Goal: Communication & Community: Ask a question

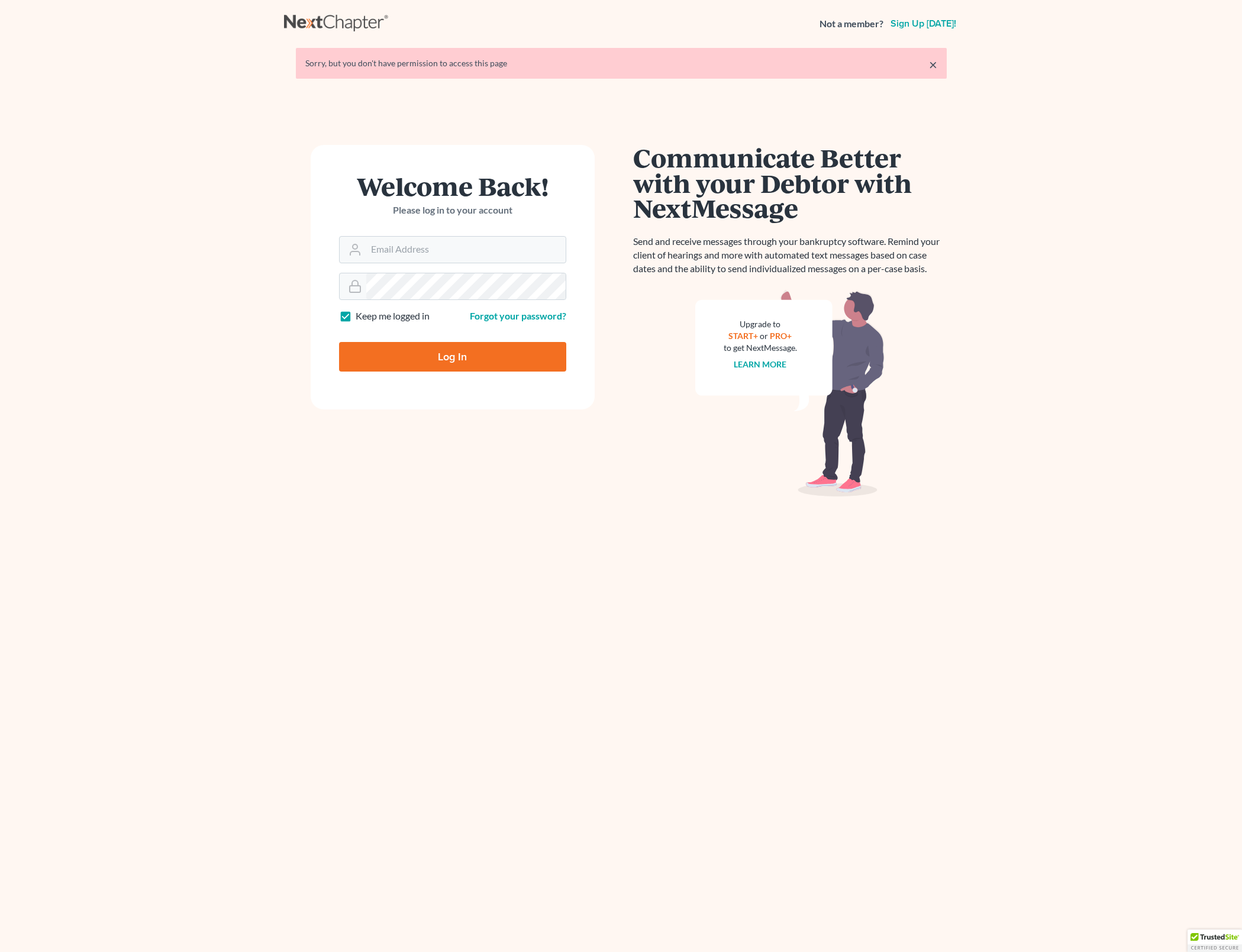
type input "[PERSON_NAME][EMAIL_ADDRESS][DOMAIN_NAME]"
click at [540, 366] on input "Log In" at bounding box center [453, 356] width 227 height 30
type input "Thinking..."
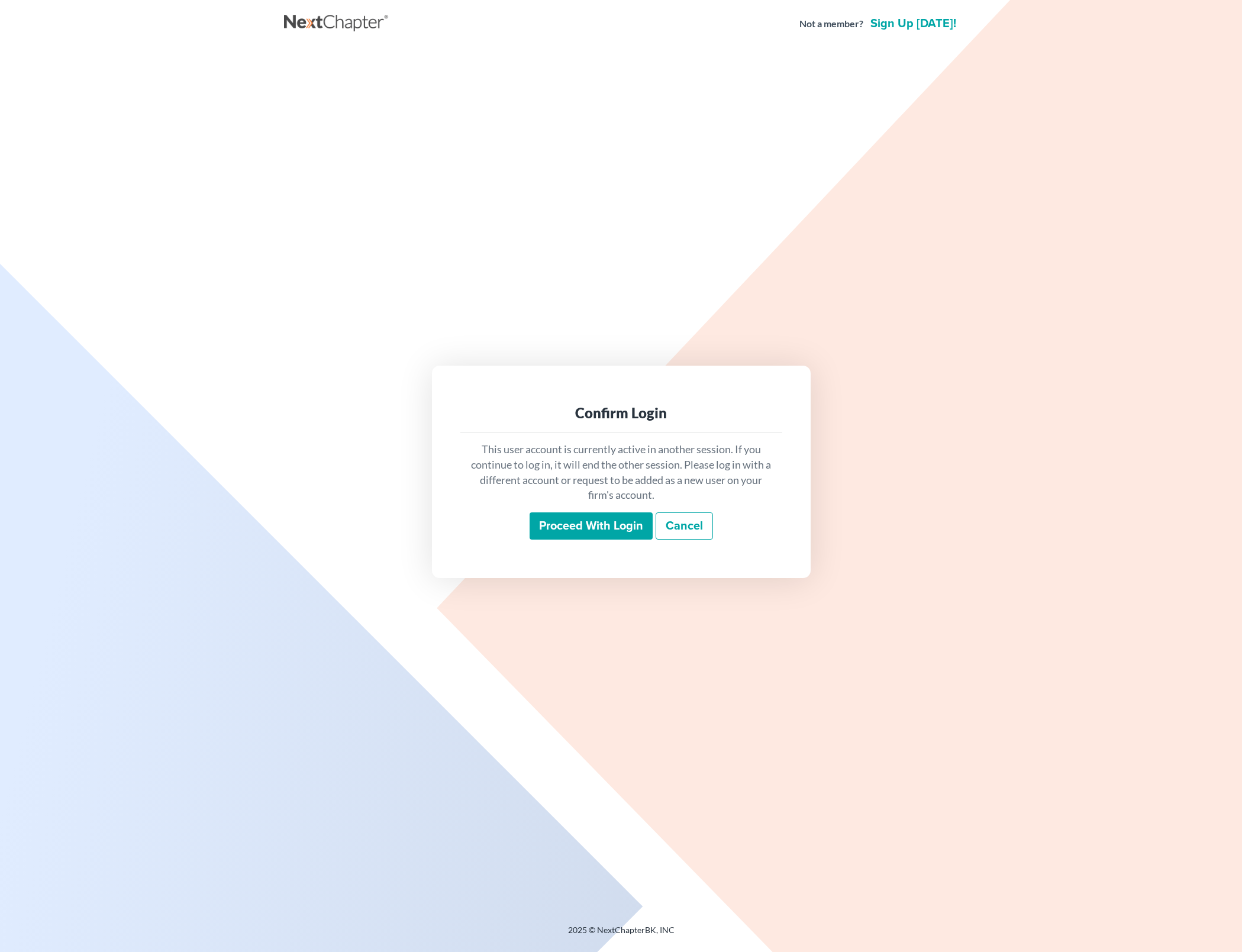
click at [625, 519] on input "Proceed with login" at bounding box center [591, 525] width 123 height 27
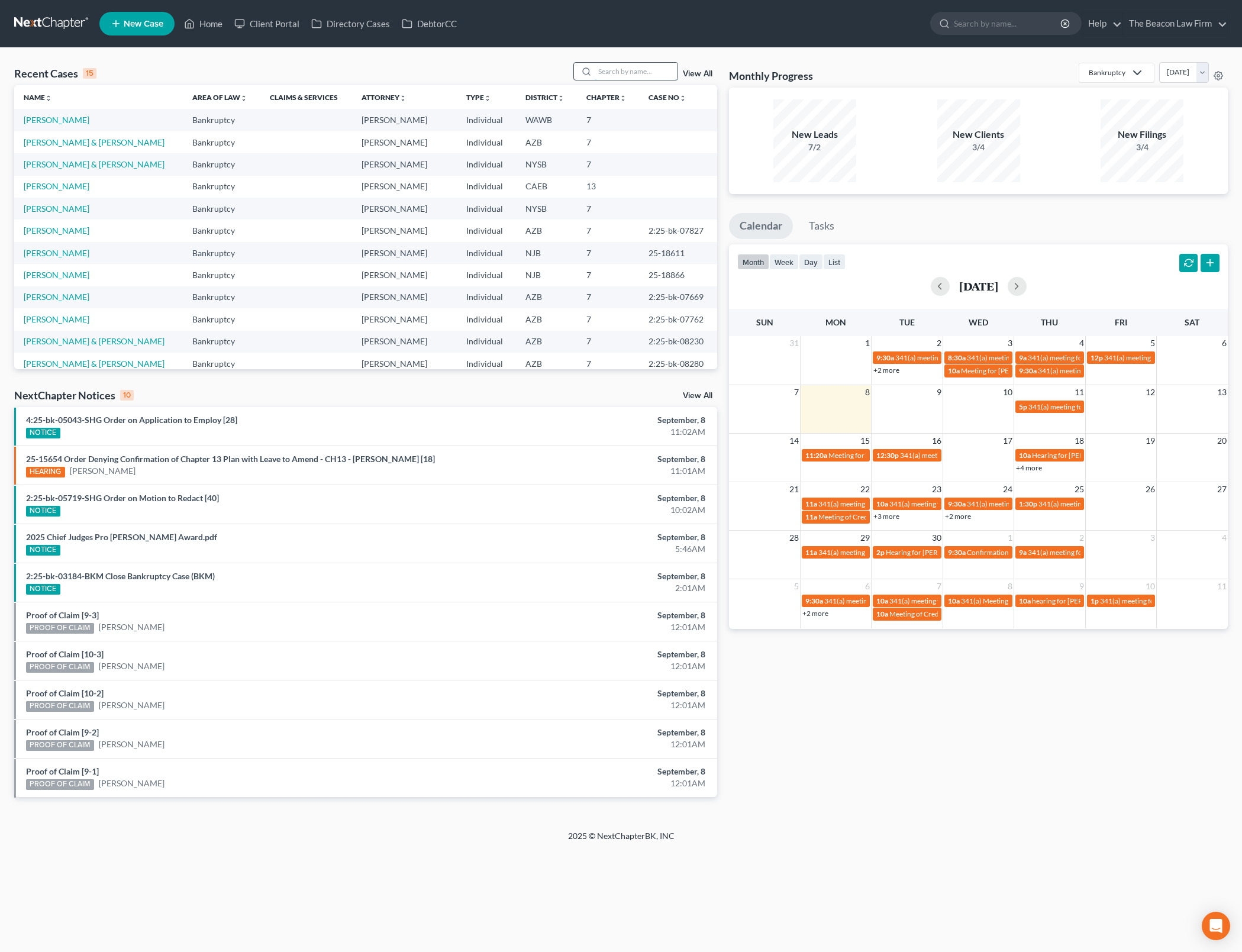
click at [645, 68] on input "search" at bounding box center [636, 71] width 83 height 17
click at [1215, 930] on icon "Open Intercom Messenger" at bounding box center [1216, 925] width 13 height 15
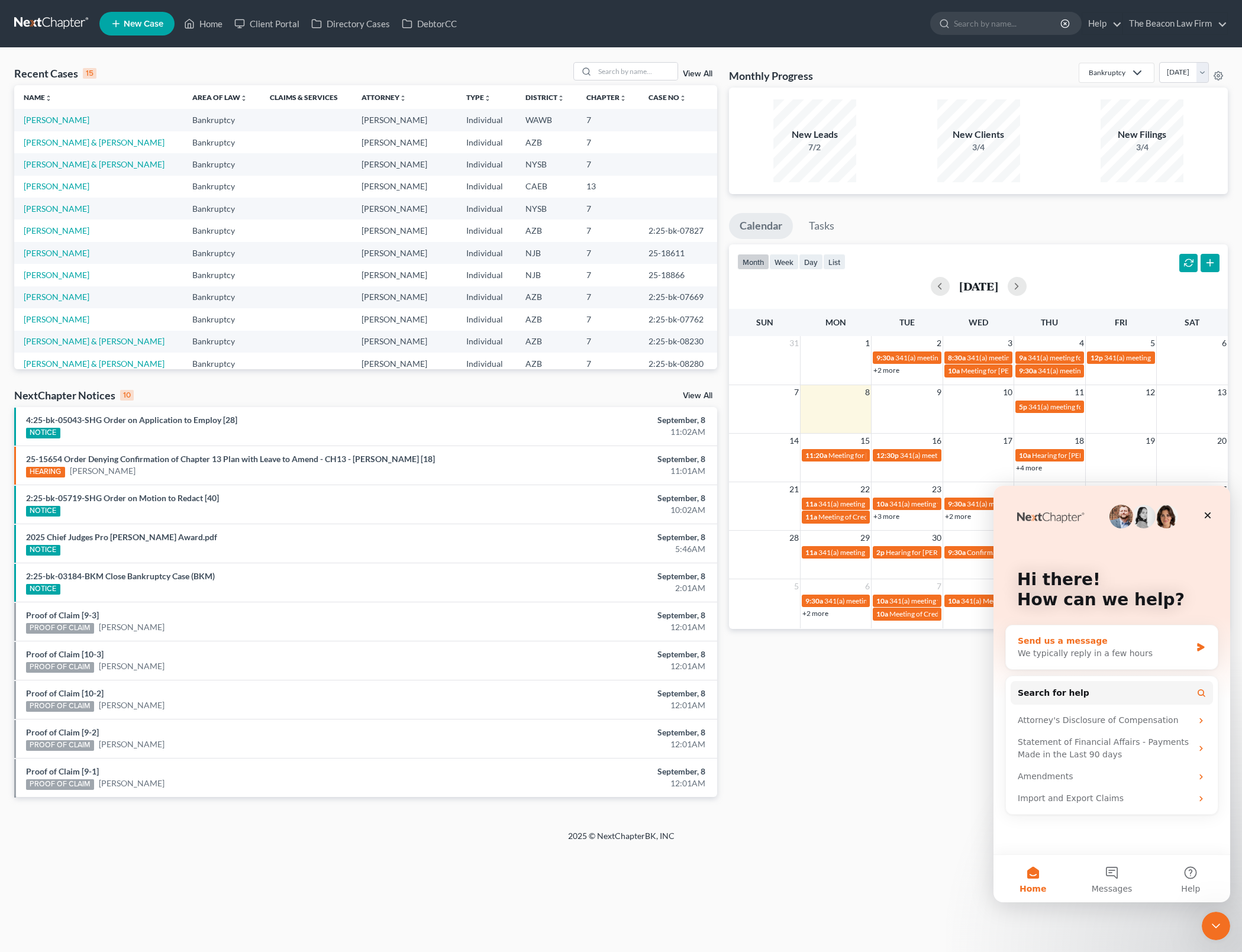
click at [1139, 653] on div "We typically reply in a few hours" at bounding box center [1105, 653] width 174 height 12
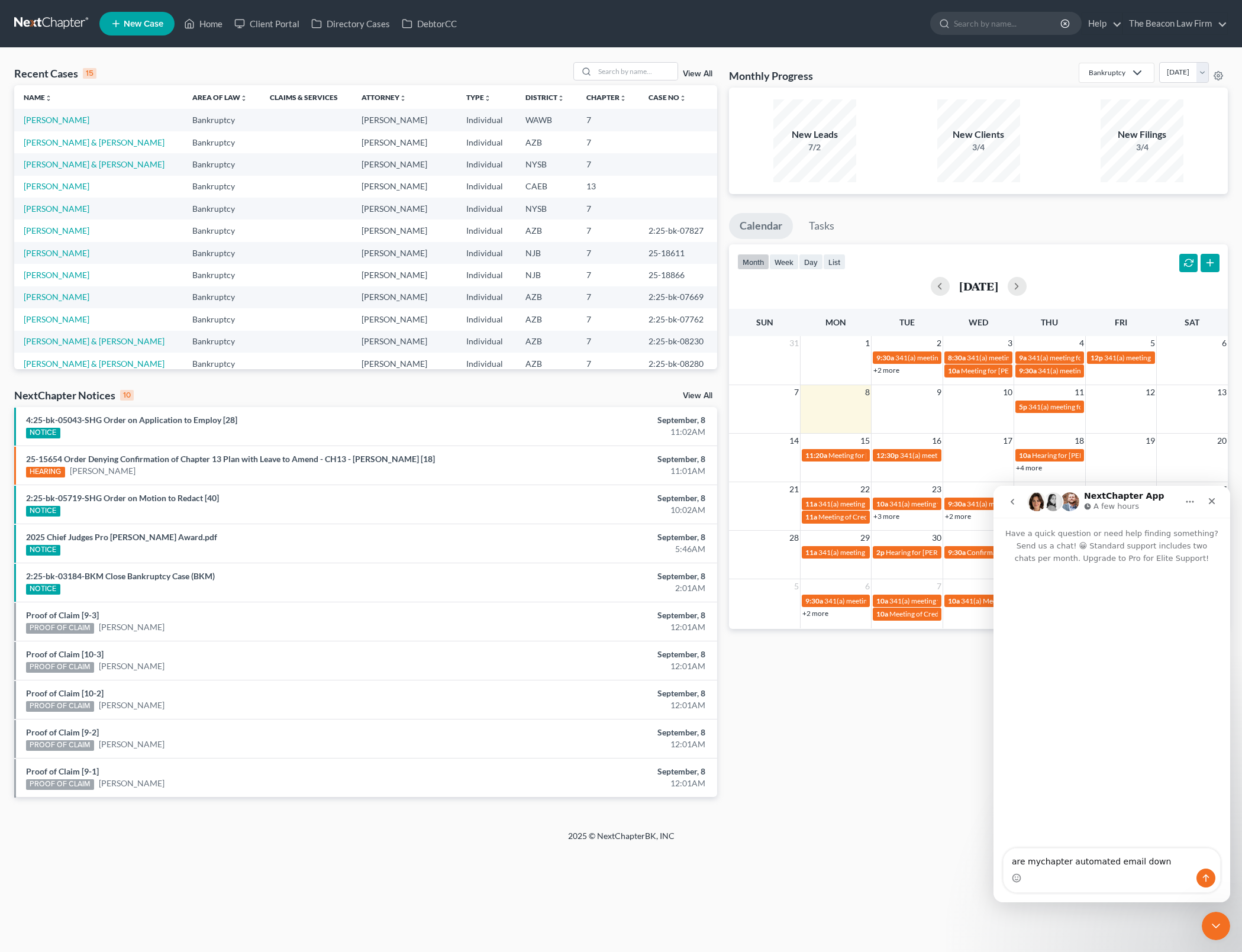
type textarea "are mychapter automated emails down"
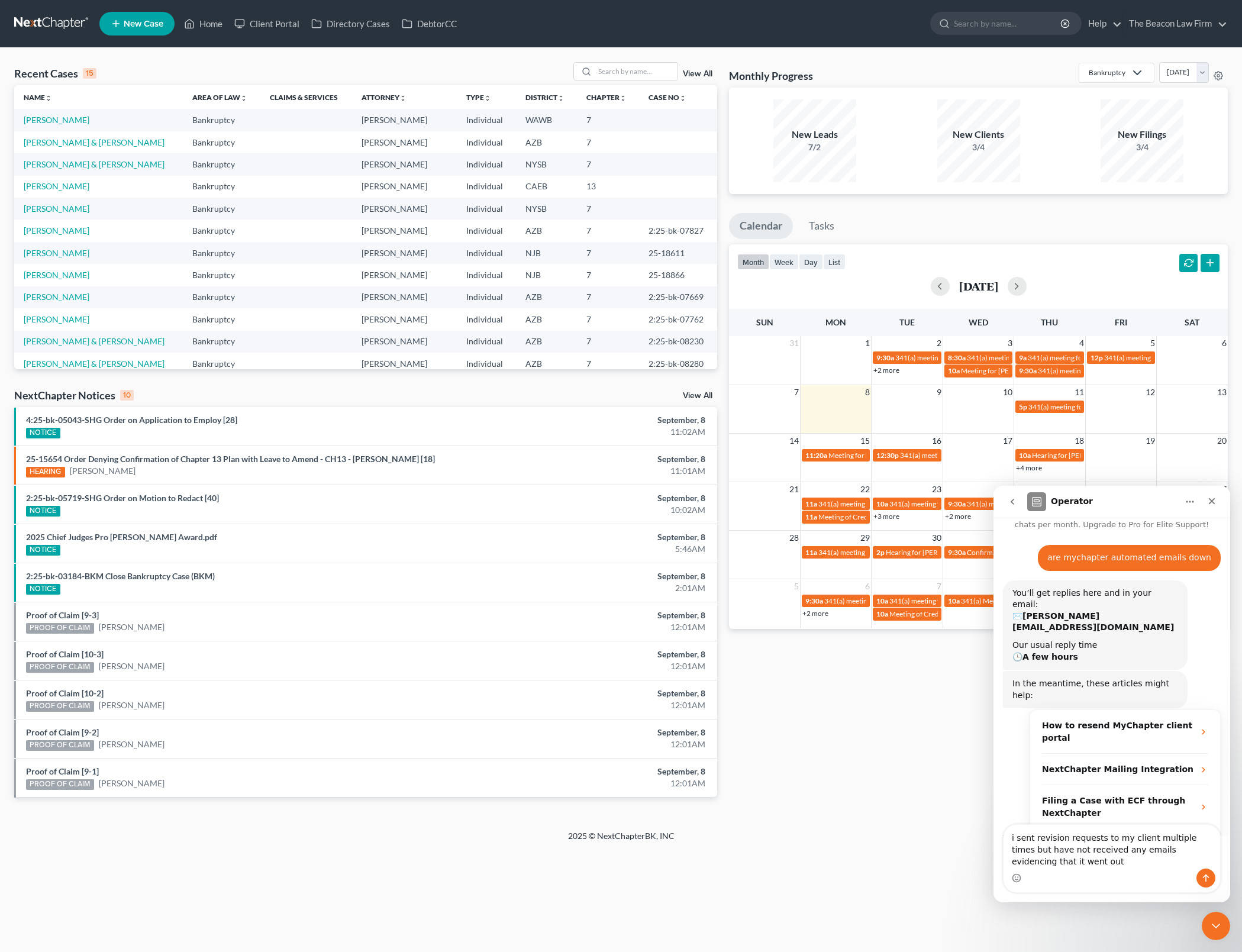
scroll to position [46, 0]
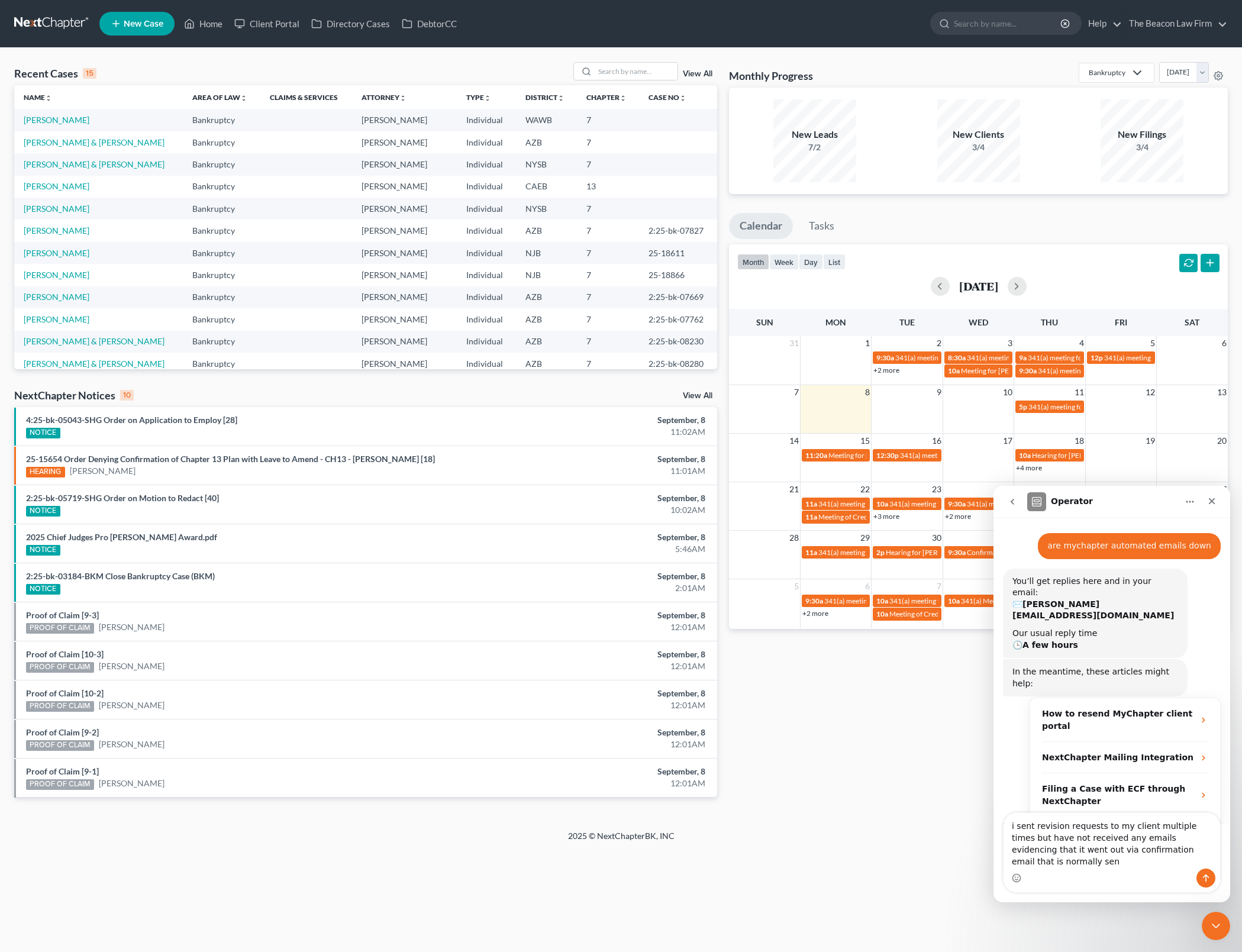
type textarea "i sent revision requests to my client multiple times but have not received any …"
